Goal: Information Seeking & Learning: Learn about a topic

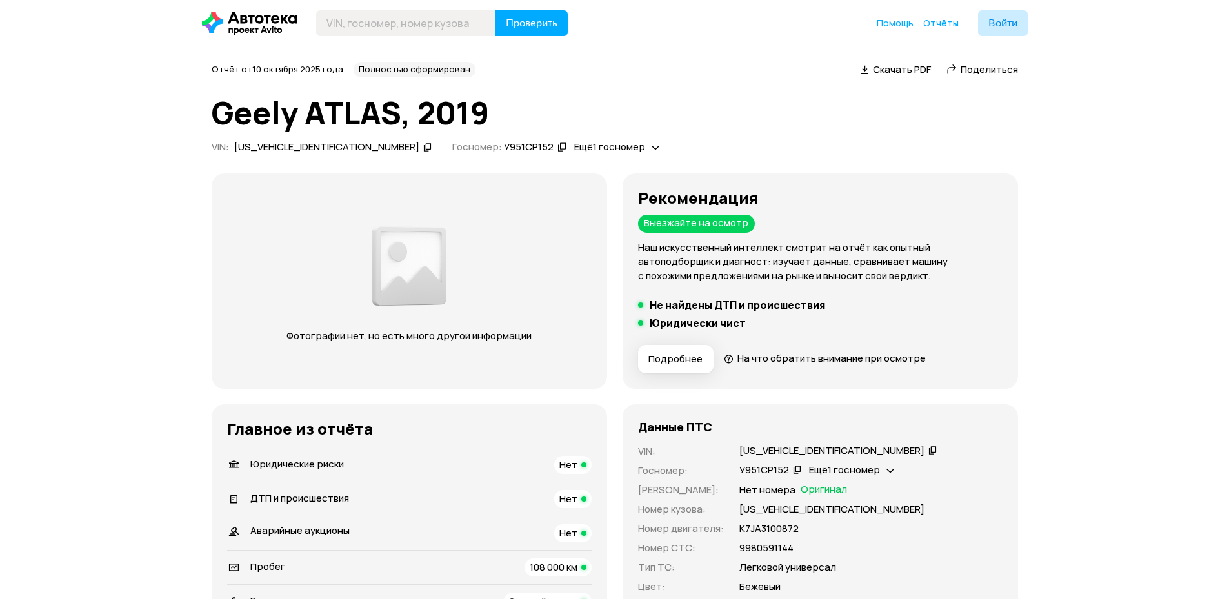
click at [542, 90] on div "Отчёт от [DATE] Полностью сформирован   Скачать PDF   Поделиться Geely ATLAS, 2…" at bounding box center [615, 110] width 806 height 96
click at [652, 152] on icon at bounding box center [656, 147] width 8 height 13
click at [652, 143] on icon at bounding box center [656, 147] width 8 height 13
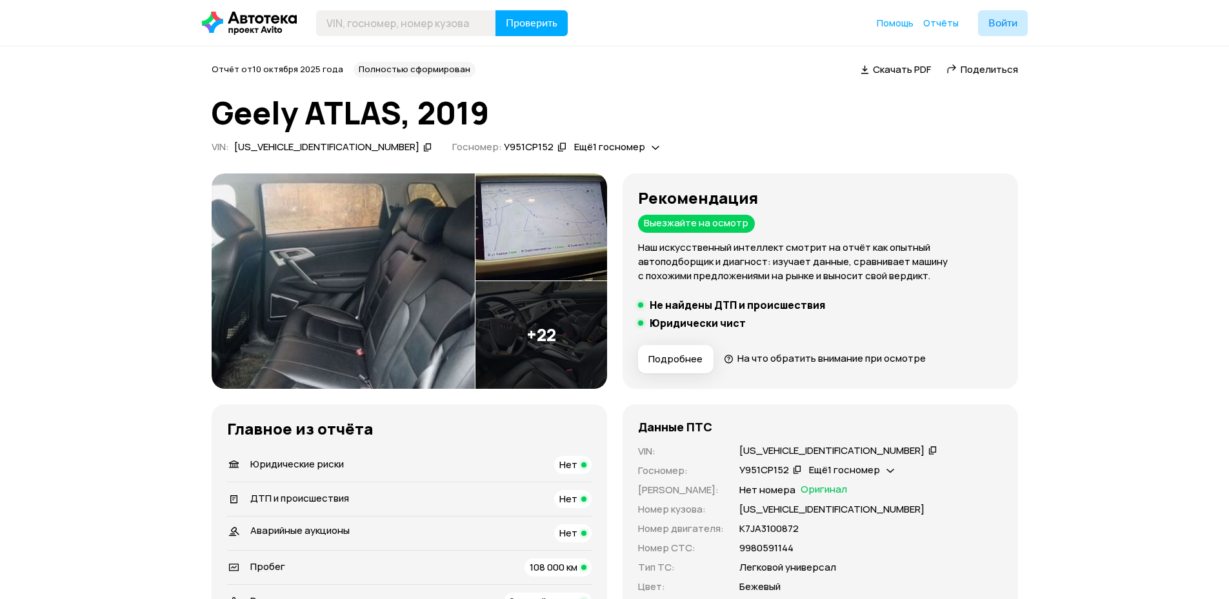
click at [552, 341] on img at bounding box center [541, 335] width 132 height 108
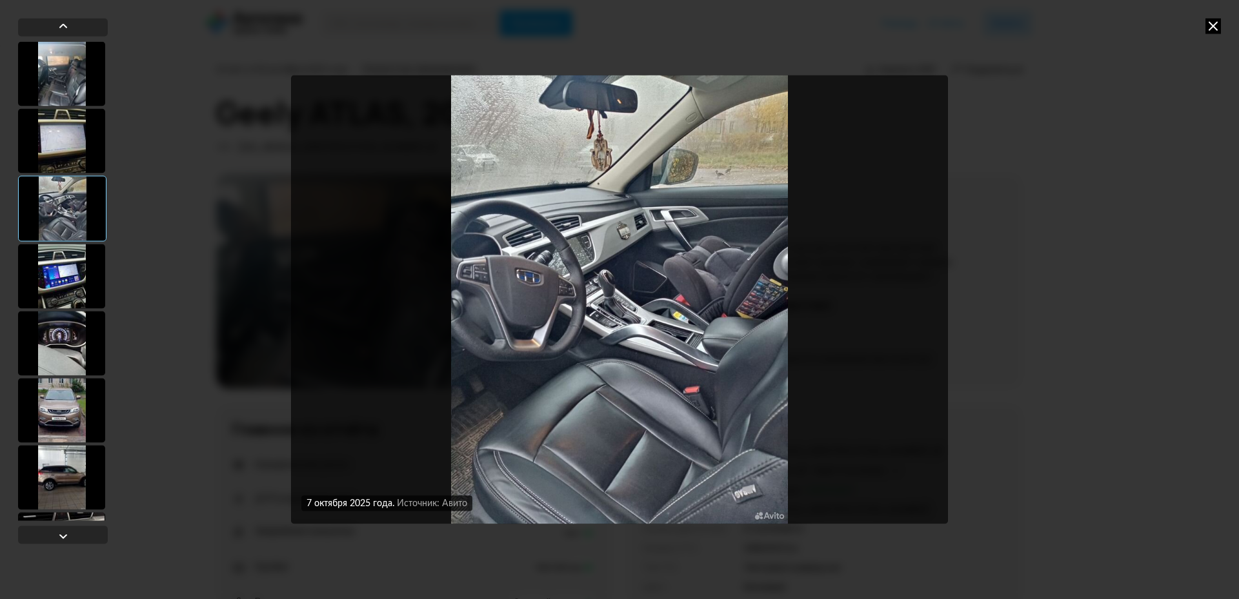
click at [1217, 28] on icon at bounding box center [1212, 25] width 15 height 15
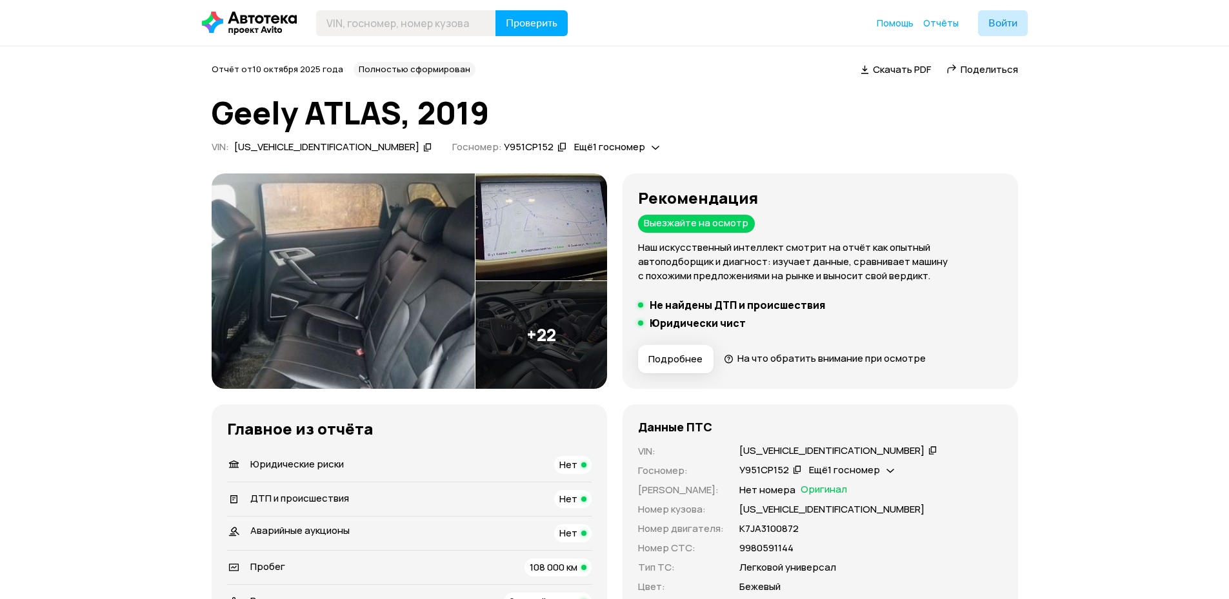
click at [658, 113] on h1 "Geely ATLAS, 2019" at bounding box center [615, 112] width 806 height 35
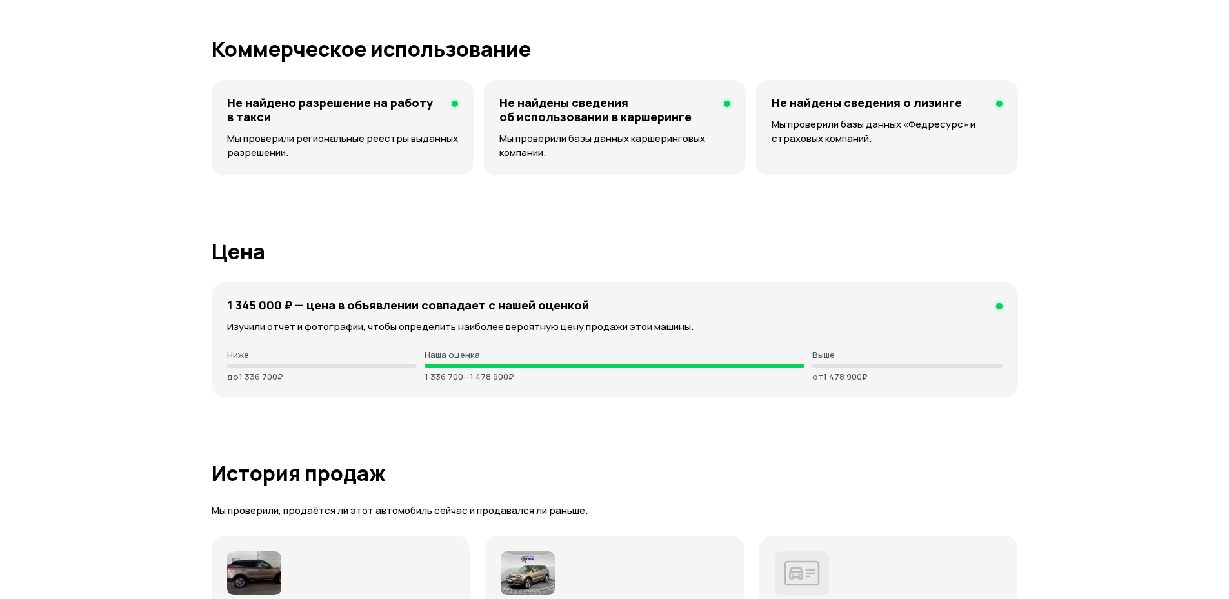
scroll to position [3251, 0]
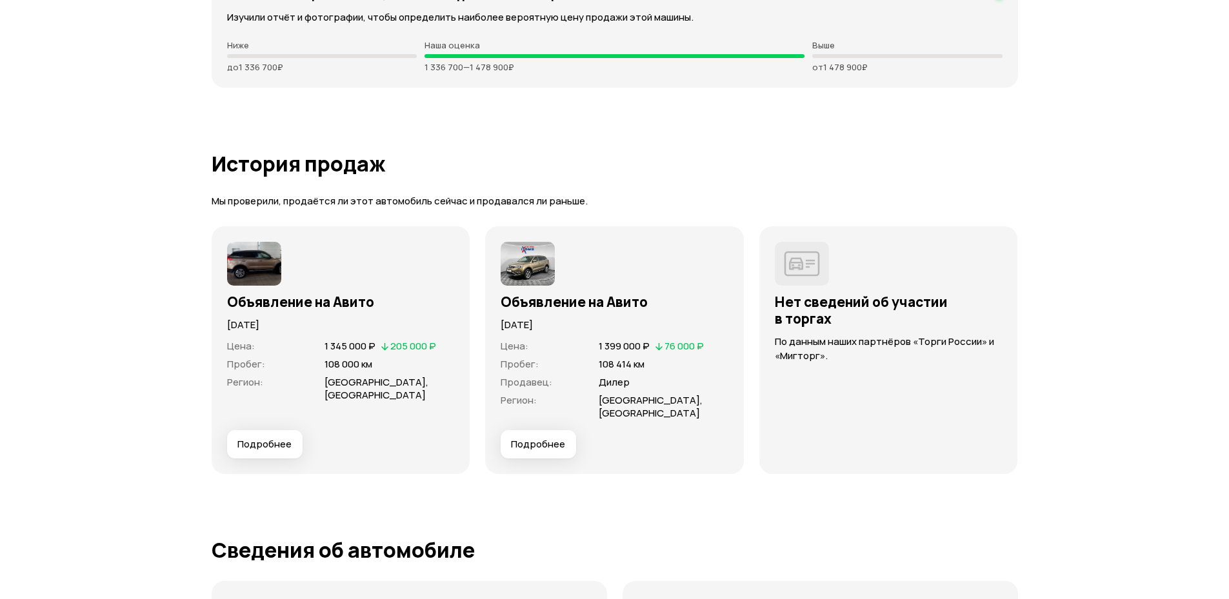
click at [281, 444] on span "Подробнее" at bounding box center [264, 444] width 54 height 13
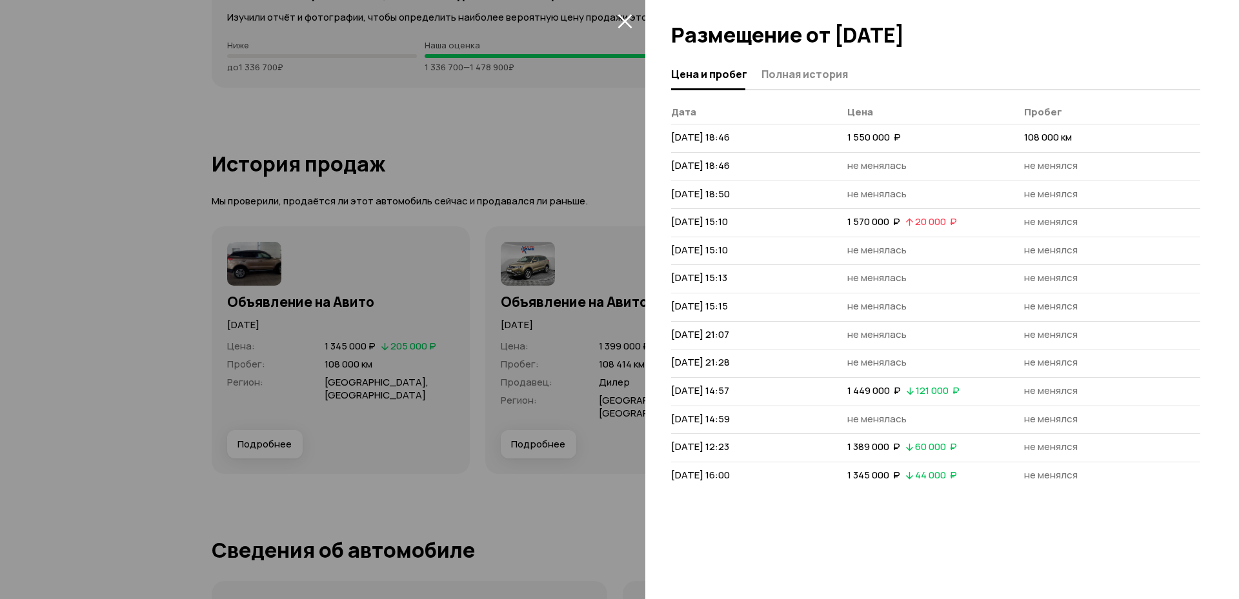
drag, startPoint x: 731, startPoint y: 136, endPoint x: 1123, endPoint y: 495, distance: 531.5
click at [1123, 495] on div "Цена и пробег Полная история [PERSON_NAME] [DATE] 18:46 1 550 000  ₽ 108 000 км…" at bounding box center [941, 329] width 593 height 540
click at [515, 137] on div at bounding box center [619, 299] width 1239 height 599
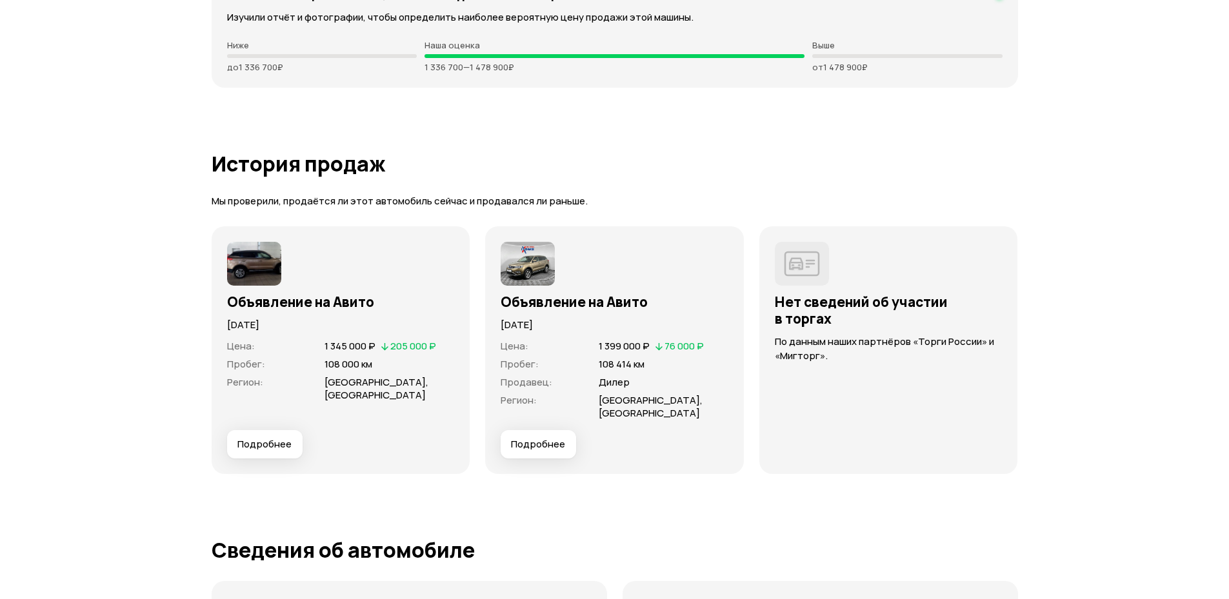
click at [520, 446] on span "Подробнее" at bounding box center [538, 444] width 54 height 13
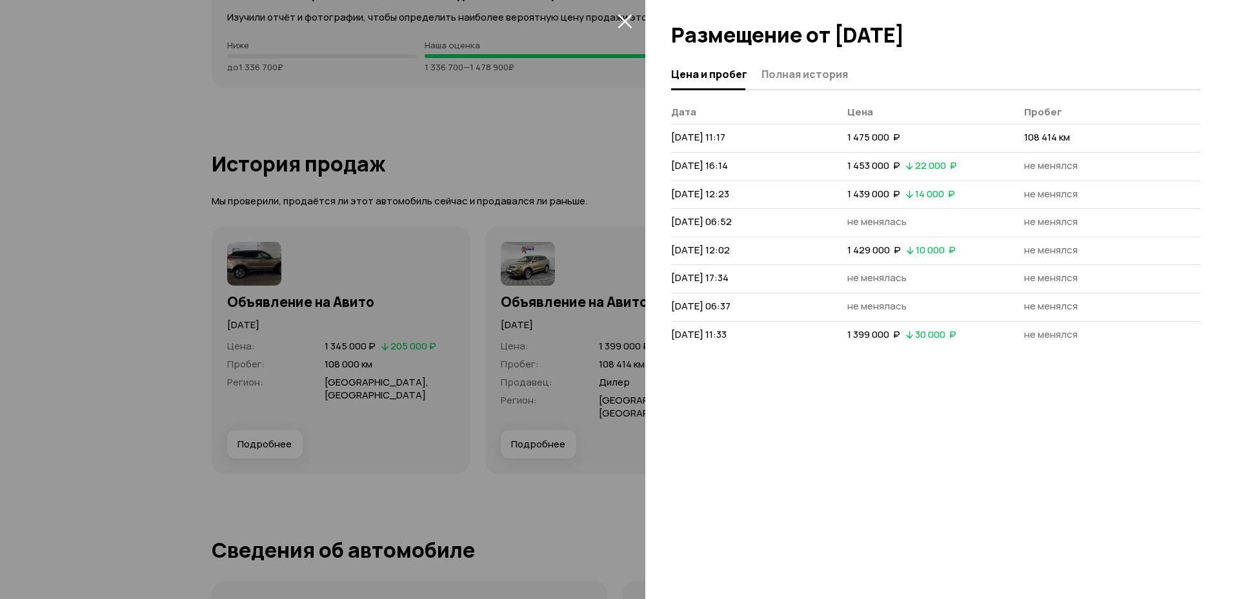
click at [602, 194] on div at bounding box center [619, 299] width 1239 height 599
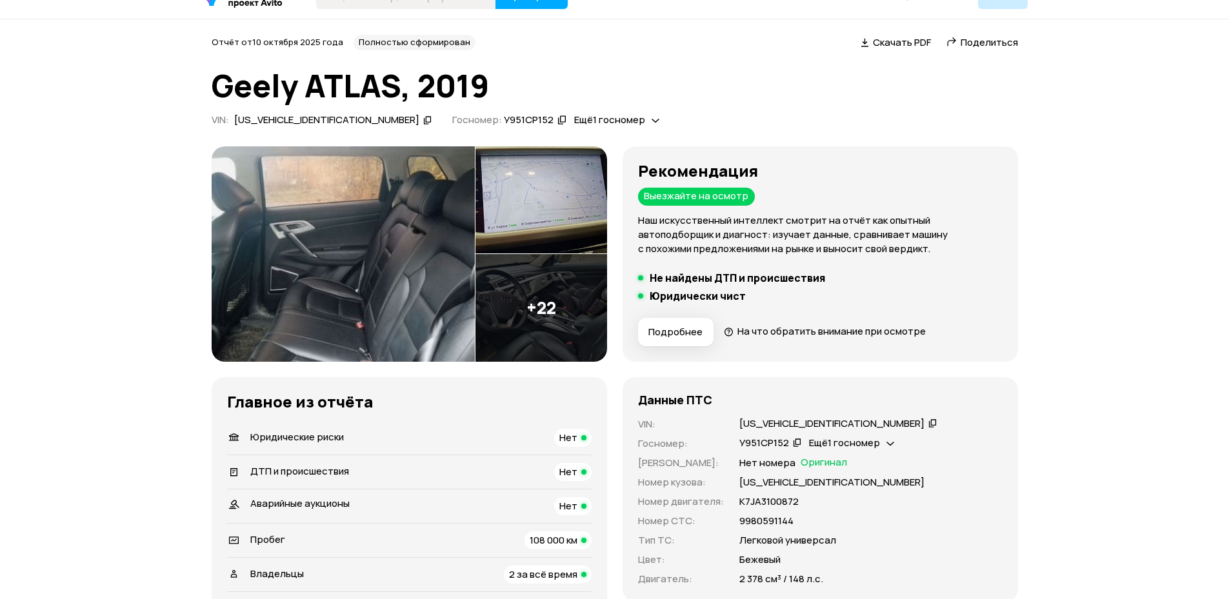
scroll to position [0, 0]
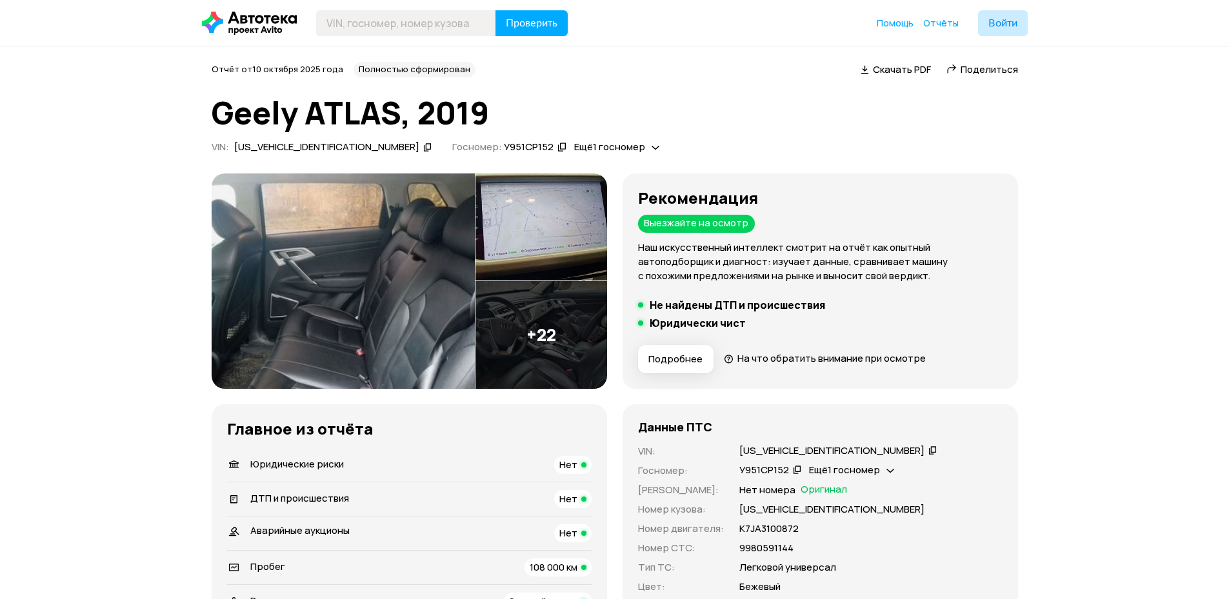
click at [620, 174] on div "Рекомендация Выезжайте на осмотр Наш искусственный интеллект смотрит на отчёт к…" at bounding box center [615, 451] width 806 height 555
